Goal: Navigation & Orientation: Find specific page/section

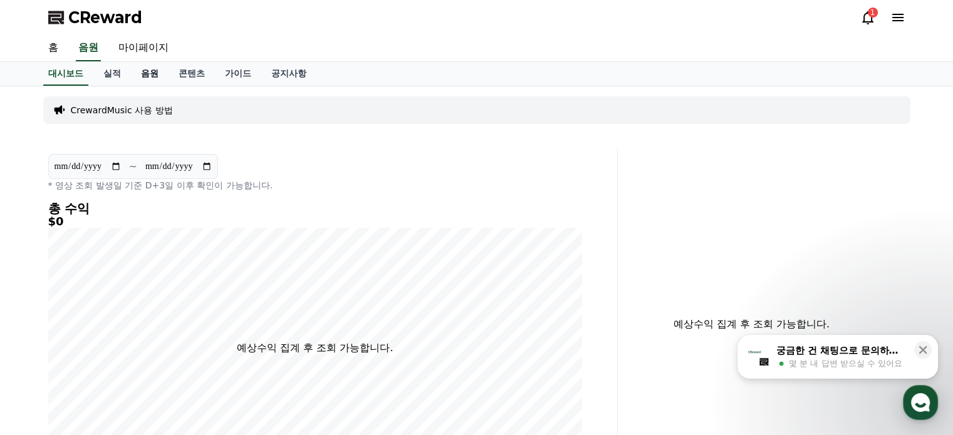
click at [145, 69] on link "음원" at bounding box center [150, 74] width 38 height 24
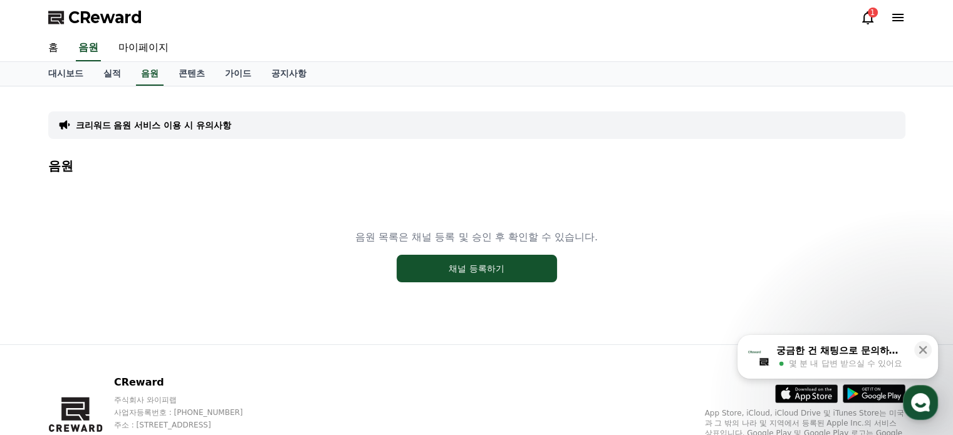
scroll to position [64, 0]
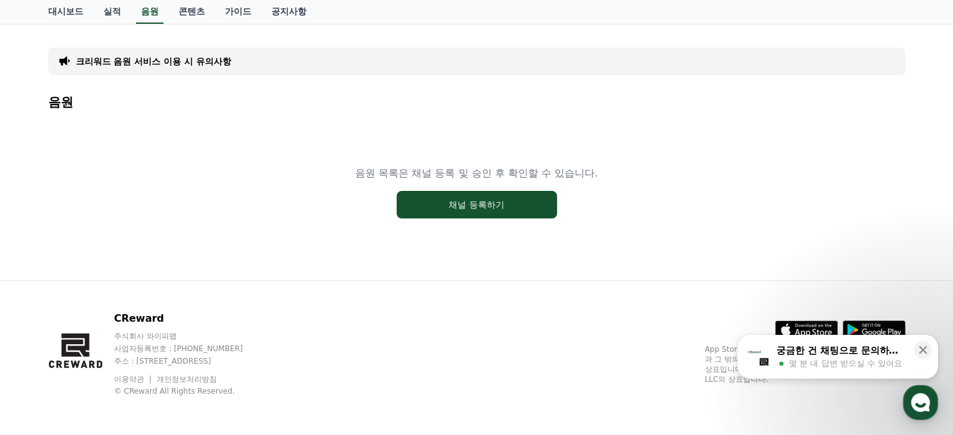
click at [165, 62] on p "크리워드 음원 서비스 이용 시 유의사항" at bounding box center [153, 61] width 155 height 13
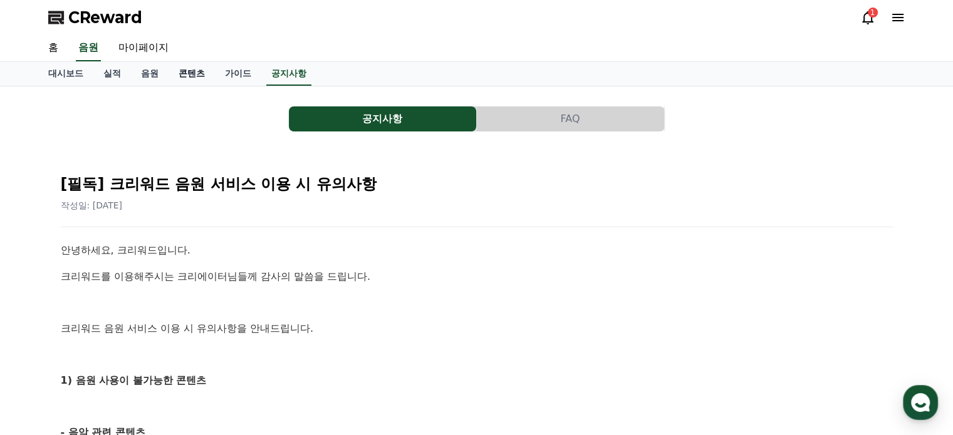
click at [190, 64] on link "콘텐츠" at bounding box center [192, 74] width 46 height 24
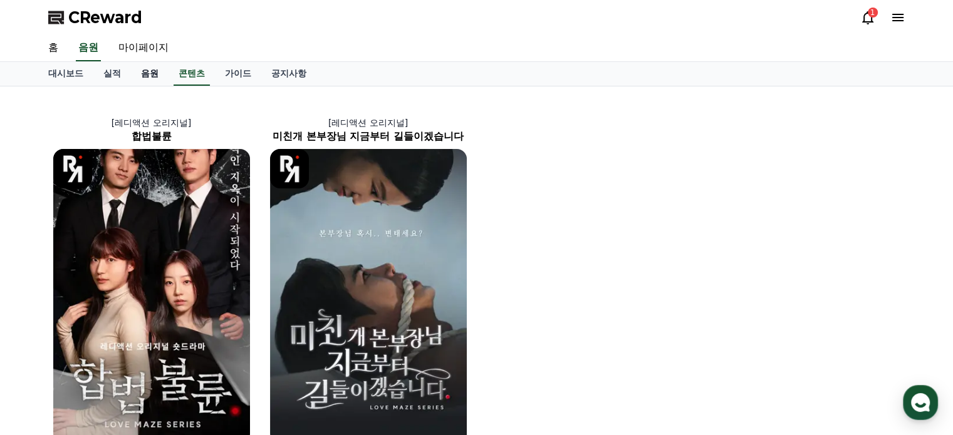
click at [153, 71] on link "음원" at bounding box center [150, 74] width 38 height 24
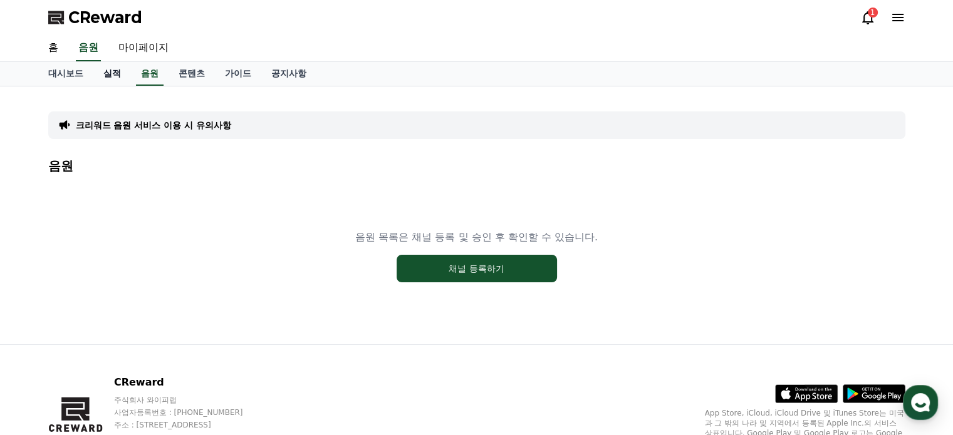
click at [115, 73] on link "실적" at bounding box center [112, 74] width 38 height 24
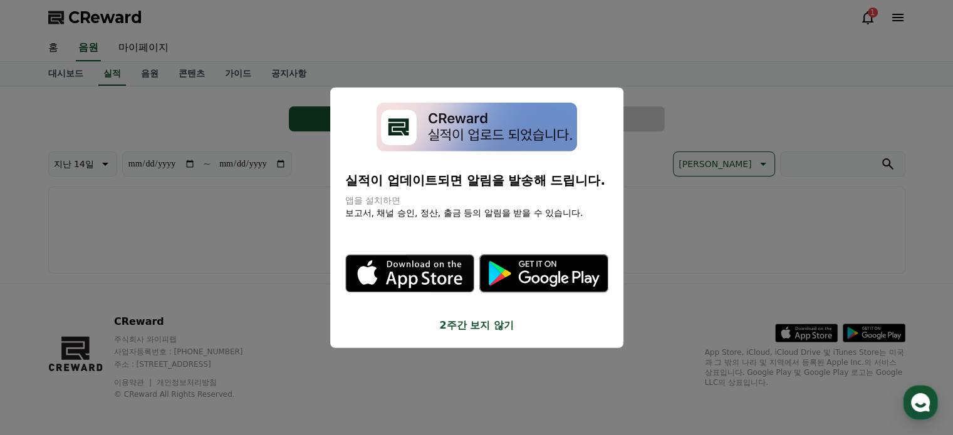
click at [55, 76] on button "close modal" at bounding box center [476, 217] width 953 height 435
